Goal: Information Seeking & Learning: Find specific fact

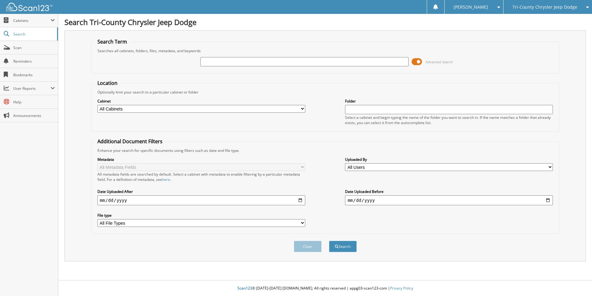
click at [223, 64] on input "text" at bounding box center [305, 61] width 208 height 9
type input "[PERSON_NAME]"
click at [329, 241] on button "Search" at bounding box center [343, 246] width 28 height 11
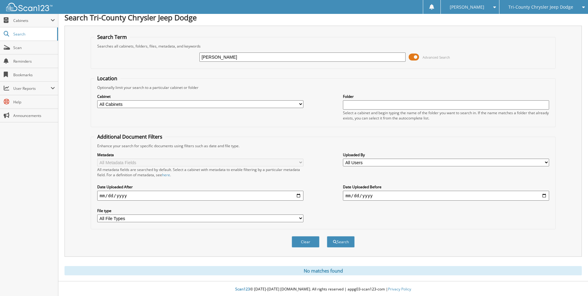
scroll to position [6, 0]
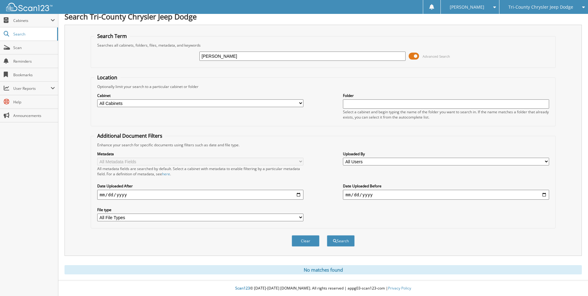
drag, startPoint x: 229, startPoint y: 54, endPoint x: 166, endPoint y: 53, distance: 63.3
click at [166, 53] on div "[PERSON_NAME] Advanced Search" at bounding box center [323, 56] width 458 height 17
type input "05"
click at [535, 9] on span "Tri-County Chrysler Jeep Dodge" at bounding box center [540, 7] width 65 height 4
click at [535, 17] on link "Tri-County Auto Center/Toyota" at bounding box center [543, 19] width 89 height 11
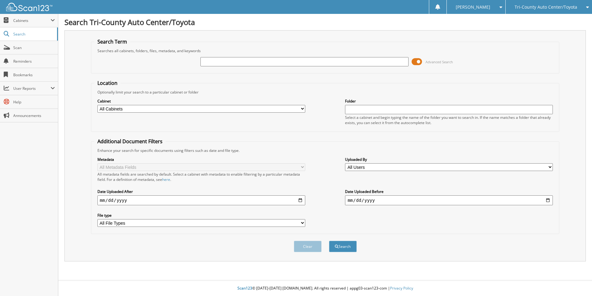
click at [217, 66] on input "text" at bounding box center [305, 61] width 208 height 9
click at [239, 66] on div "cou" at bounding box center [305, 61] width 208 height 10
click at [232, 64] on input "cou" at bounding box center [305, 61] width 208 height 9
type input "[PERSON_NAME]"
click at [329, 241] on button "Search" at bounding box center [343, 246] width 28 height 11
